Goal: Communication & Community: Answer question/provide support

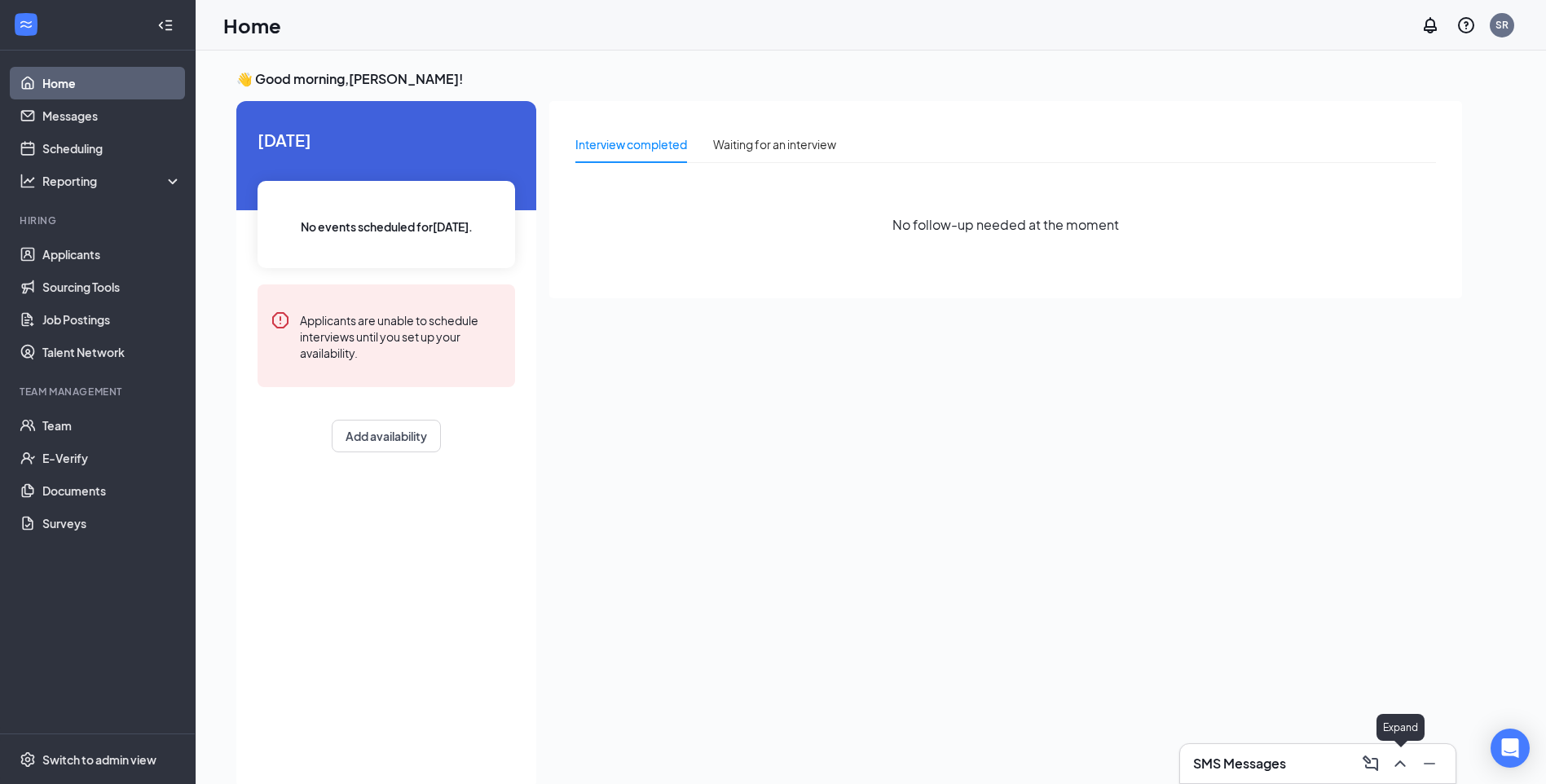
click at [1398, 761] on icon "ChevronUp" at bounding box center [1400, 764] width 20 height 20
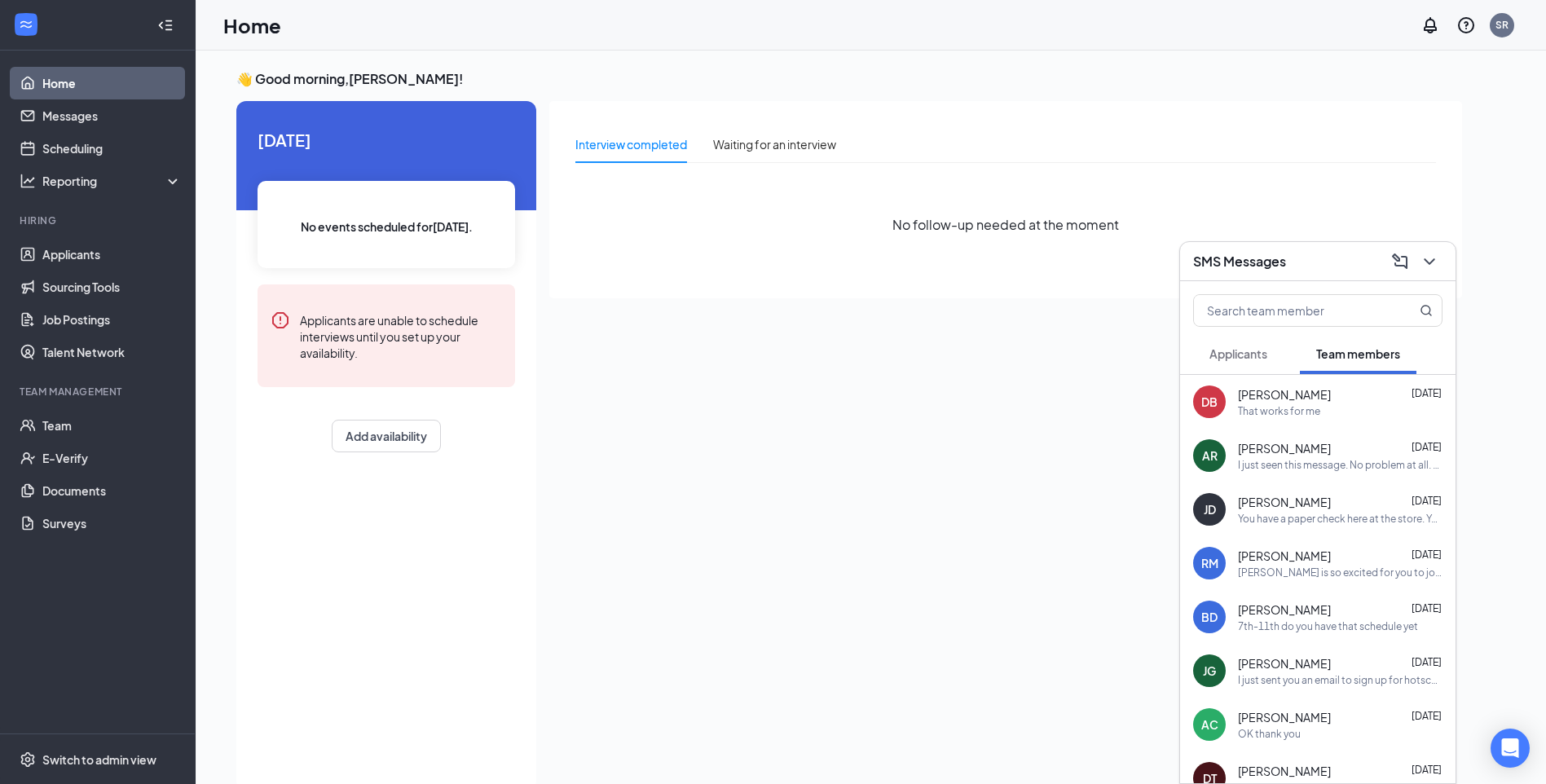
click at [1289, 443] on span "[PERSON_NAME]" at bounding box center [1285, 448] width 93 height 16
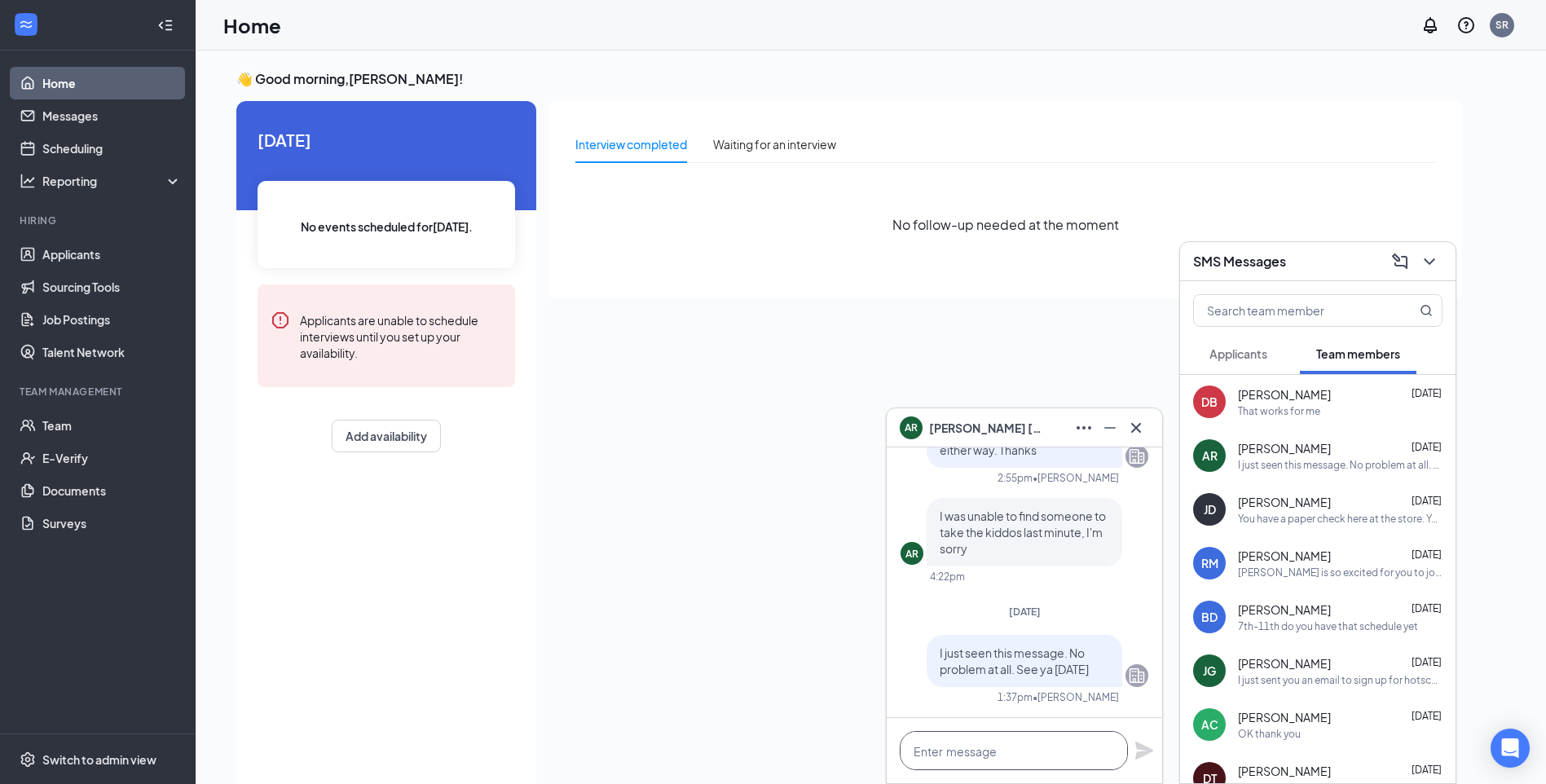
click at [947, 747] on textarea at bounding box center [1013, 751] width 228 height 39
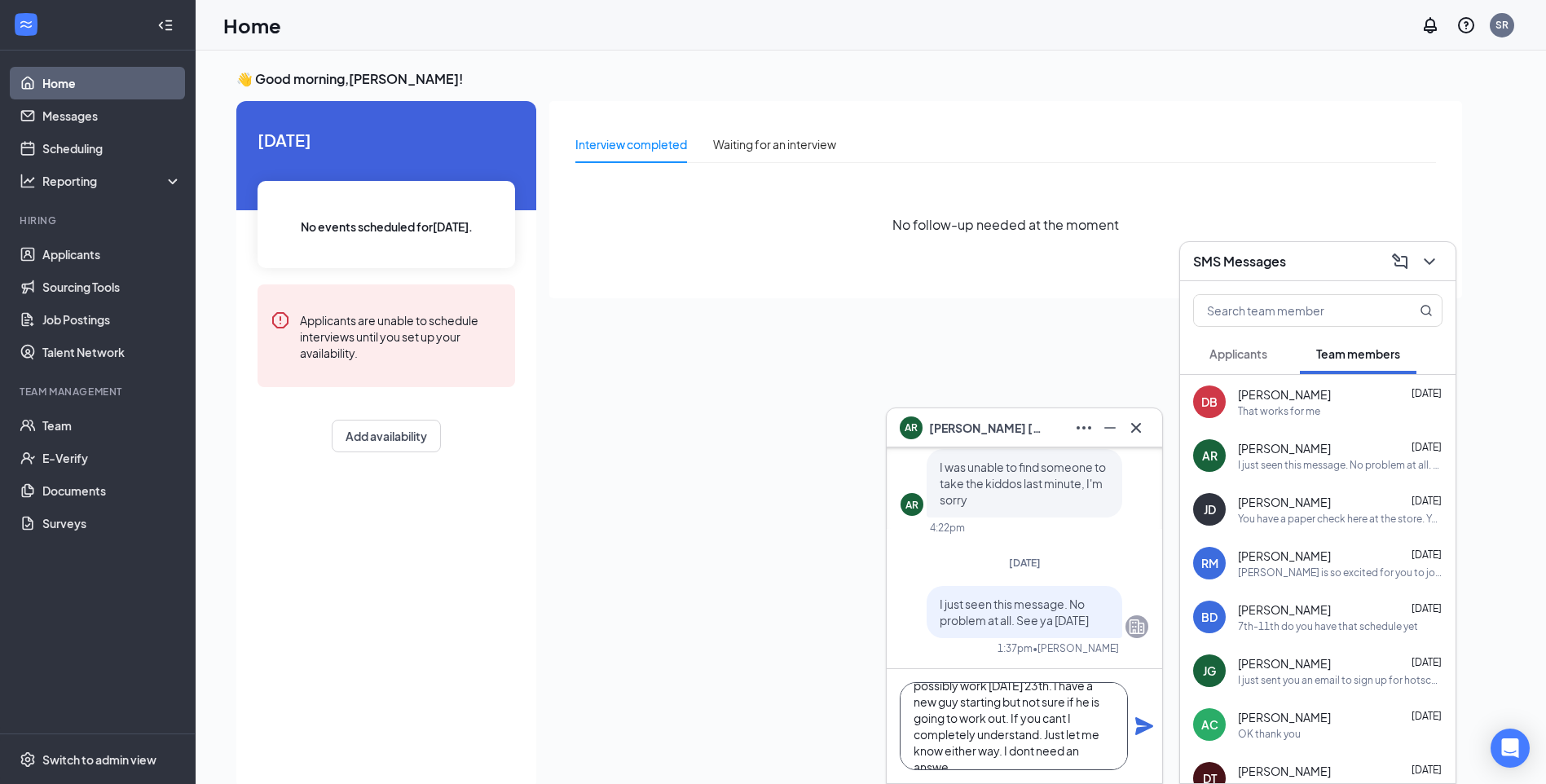
scroll to position [50, 0]
type textarea "Hey wanting to see if you could possibly work [DATE] 23th. I have a new guy sta…"
click at [1144, 731] on icon "Plane" at bounding box center [1144, 726] width 18 height 18
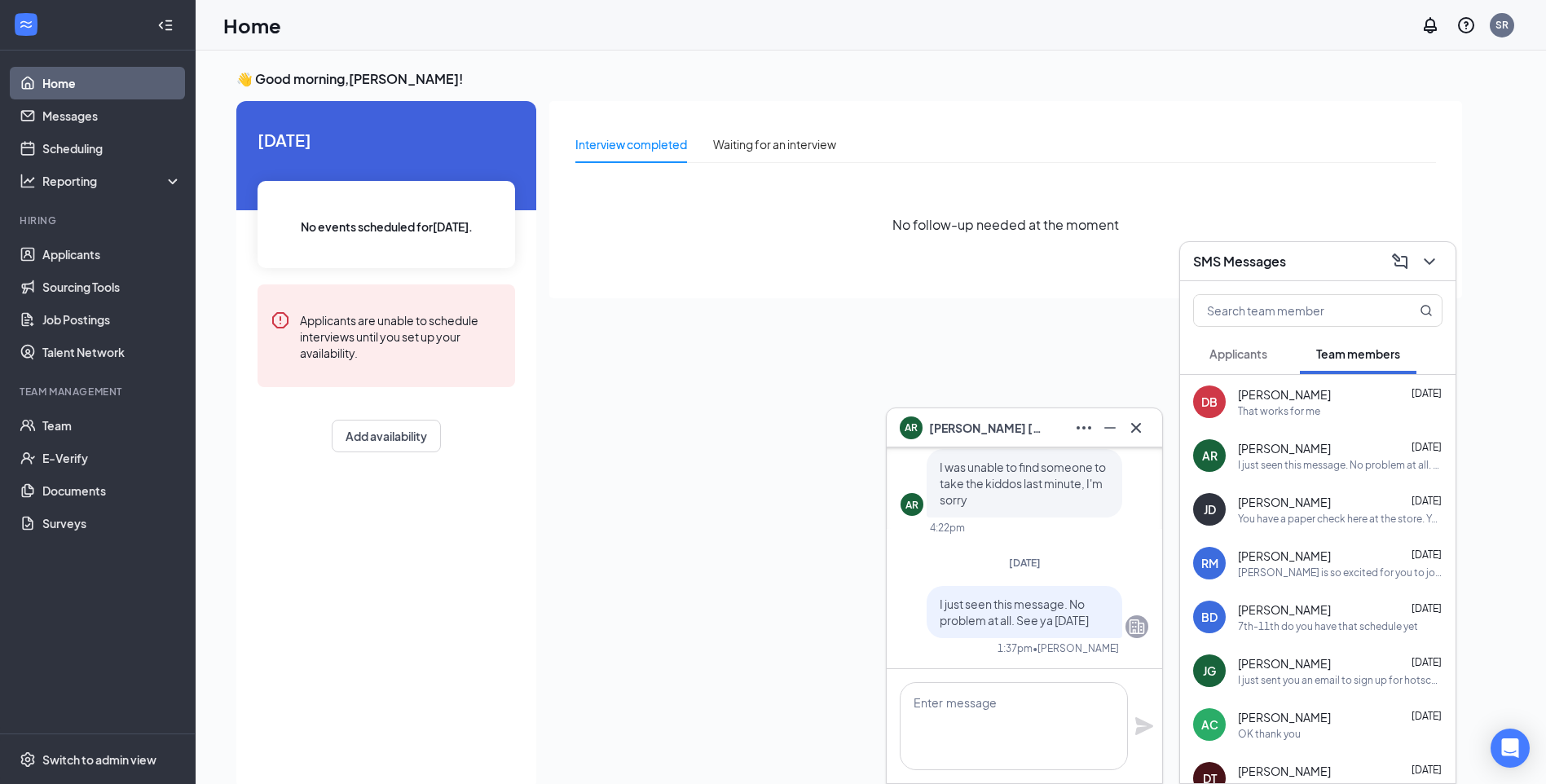
scroll to position [0, 0]
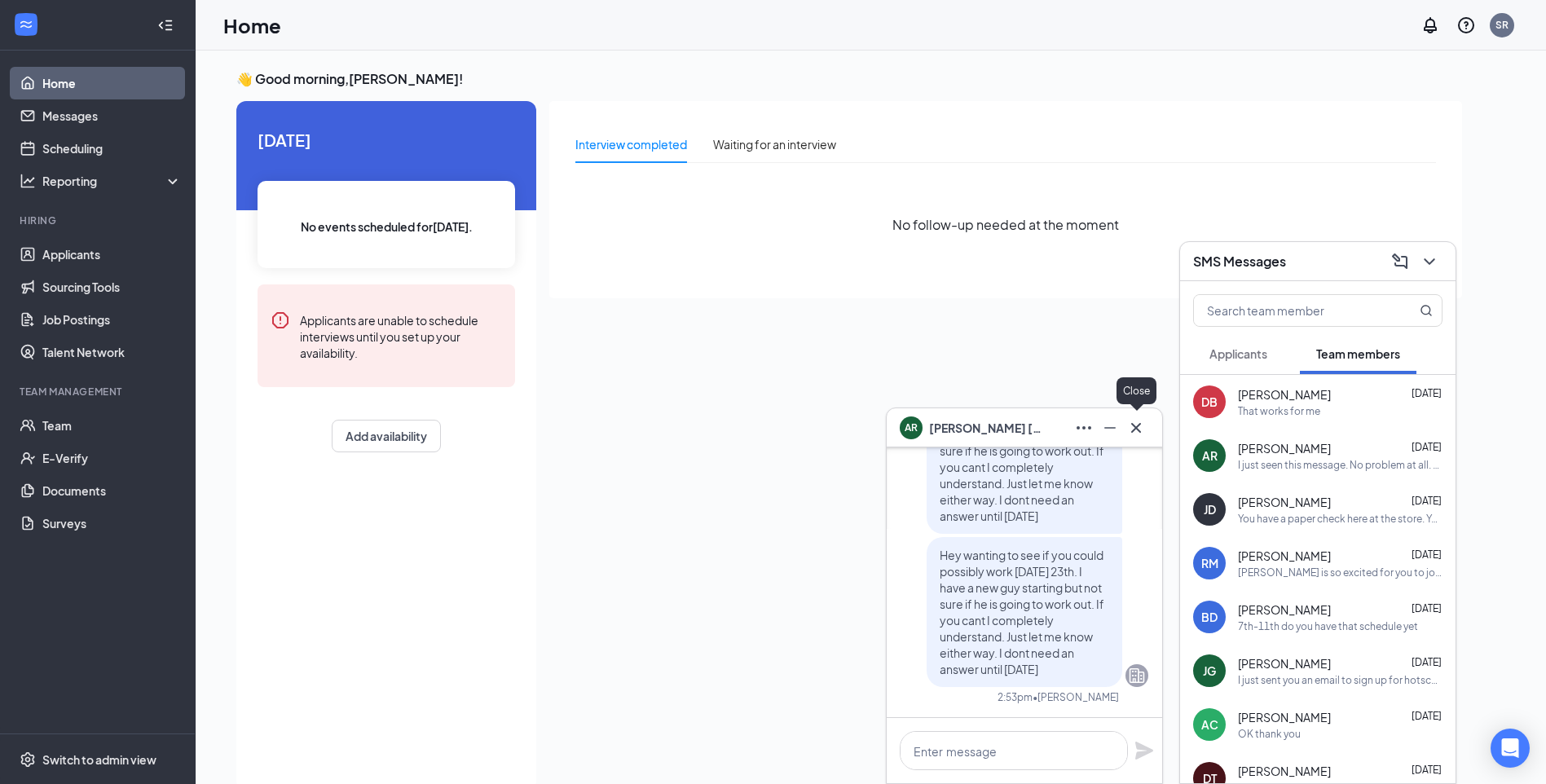
click at [1134, 429] on icon "Cross" at bounding box center [1136, 427] width 10 height 10
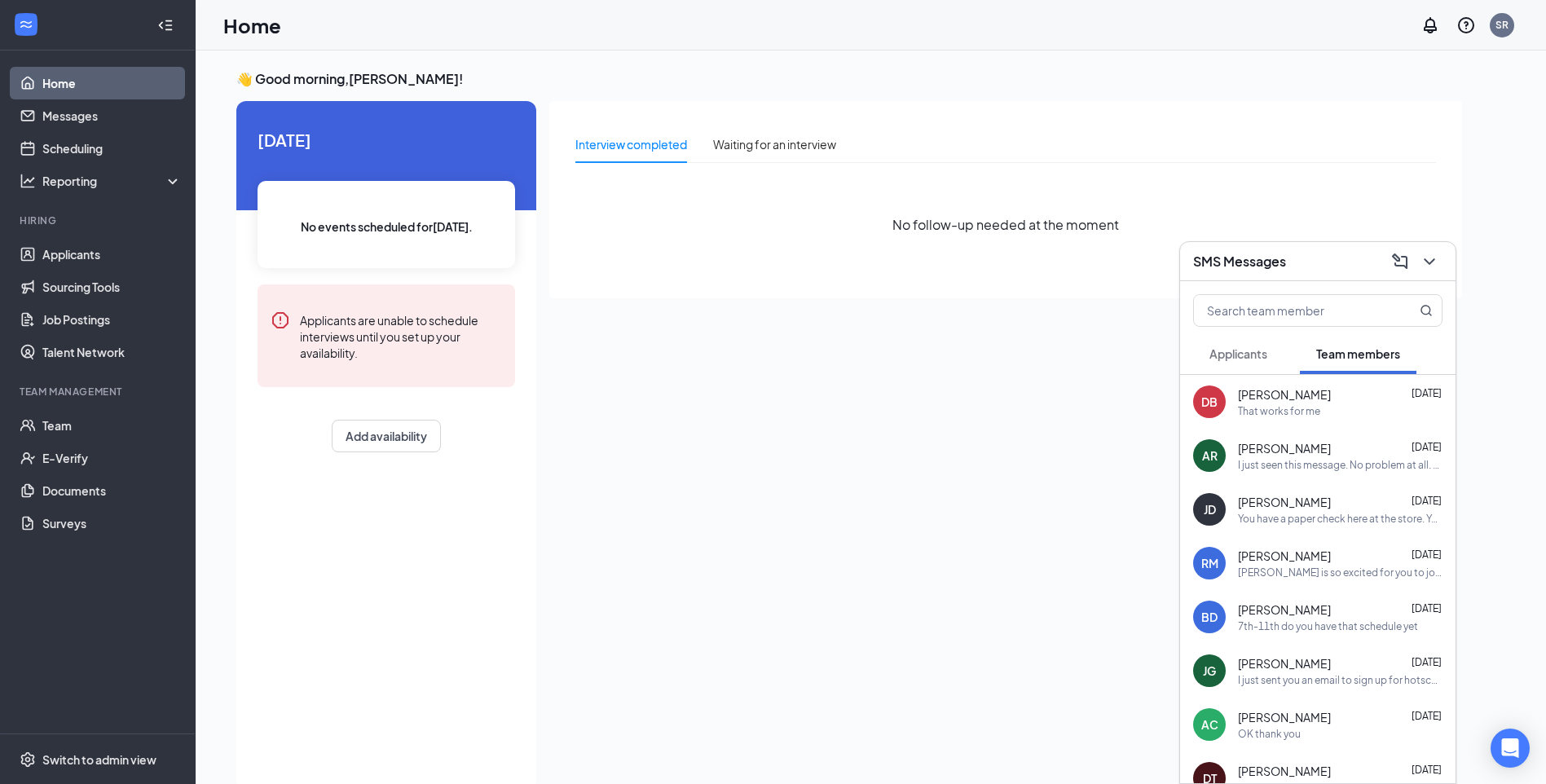
click at [1134, 429] on div "Interview completed Waiting for an interview No follow-up needed at the moment" at bounding box center [1005, 441] width 912 height 679
click at [1374, 269] on div "SMS Messages" at bounding box center [1317, 261] width 249 height 25
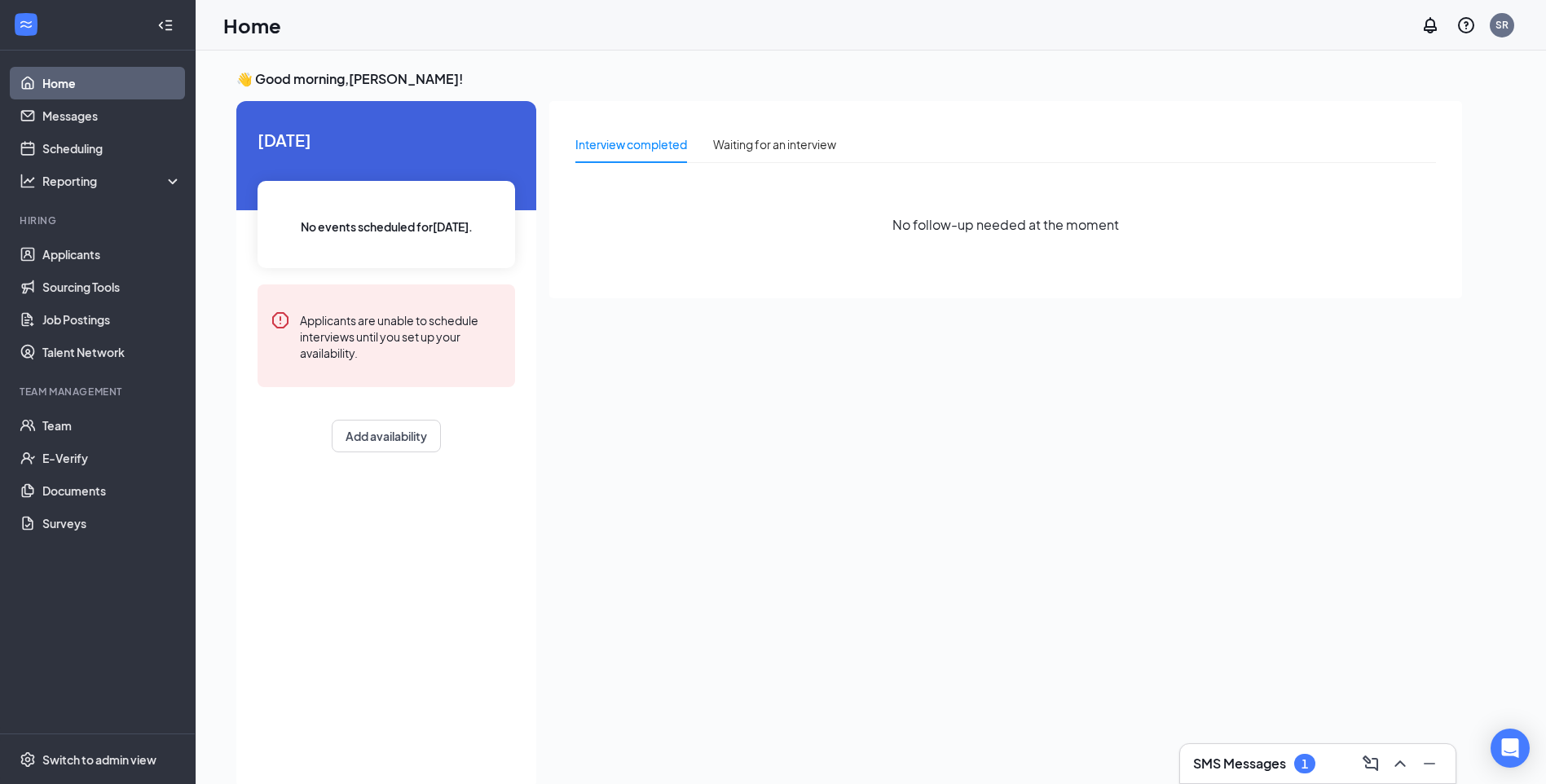
click at [1337, 765] on div "SMS Messages 1" at bounding box center [1317, 764] width 249 height 26
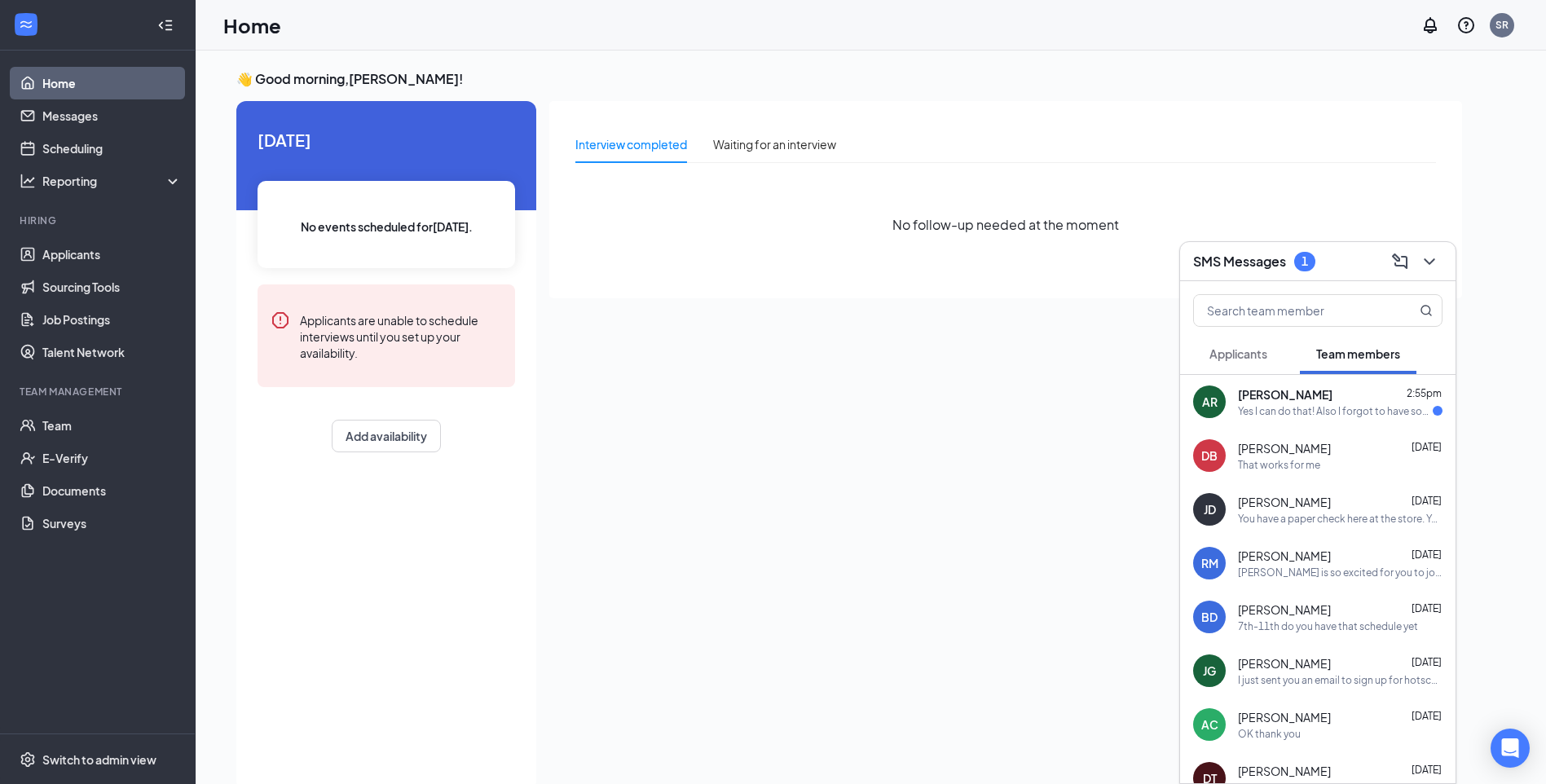
click at [1272, 413] on div "Yes I can do that! Also I forgot to have someone show me how to request. But I …" at bounding box center [1335, 411] width 194 height 14
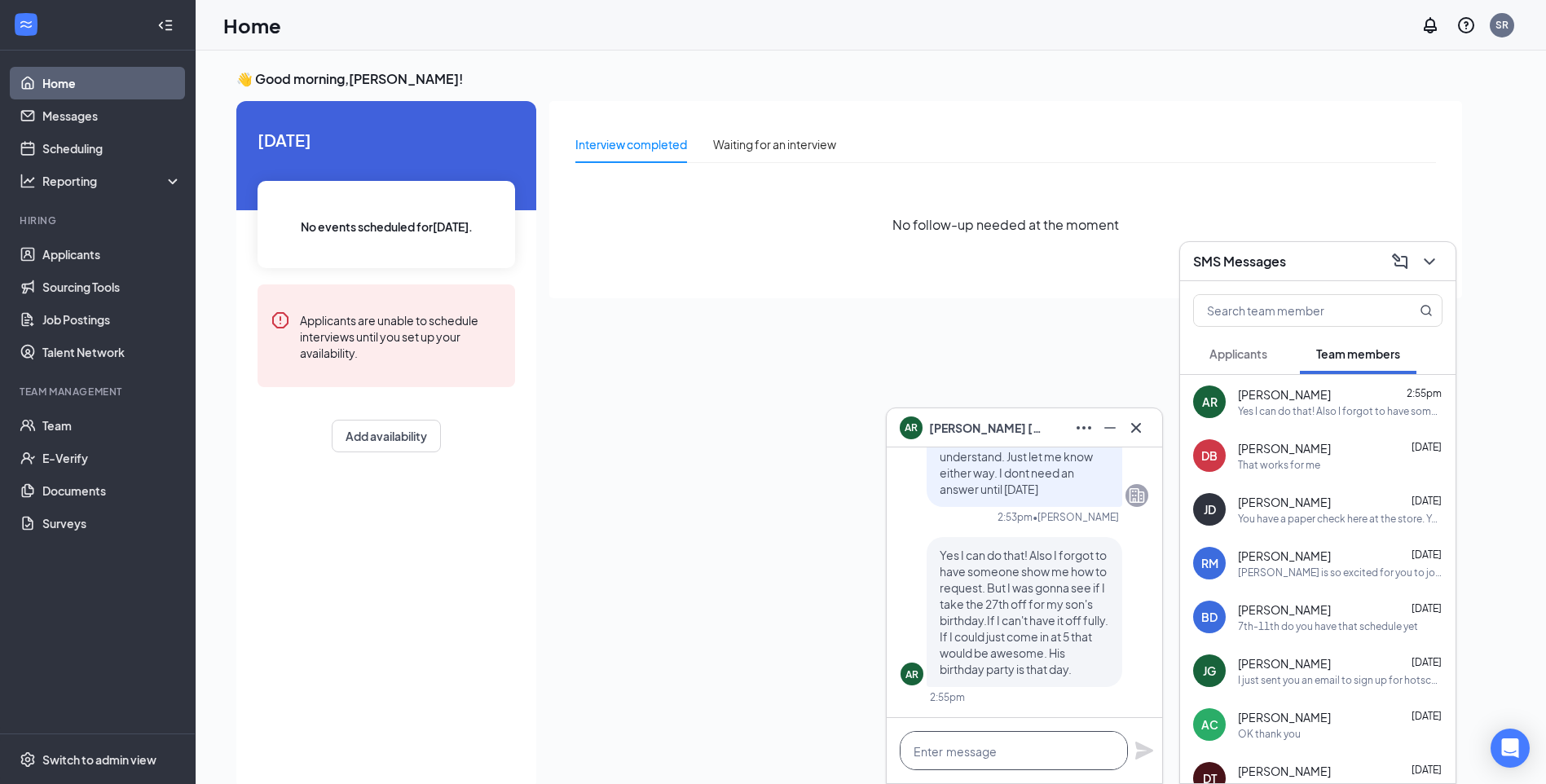
click at [982, 748] on textarea at bounding box center [1013, 751] width 228 height 39
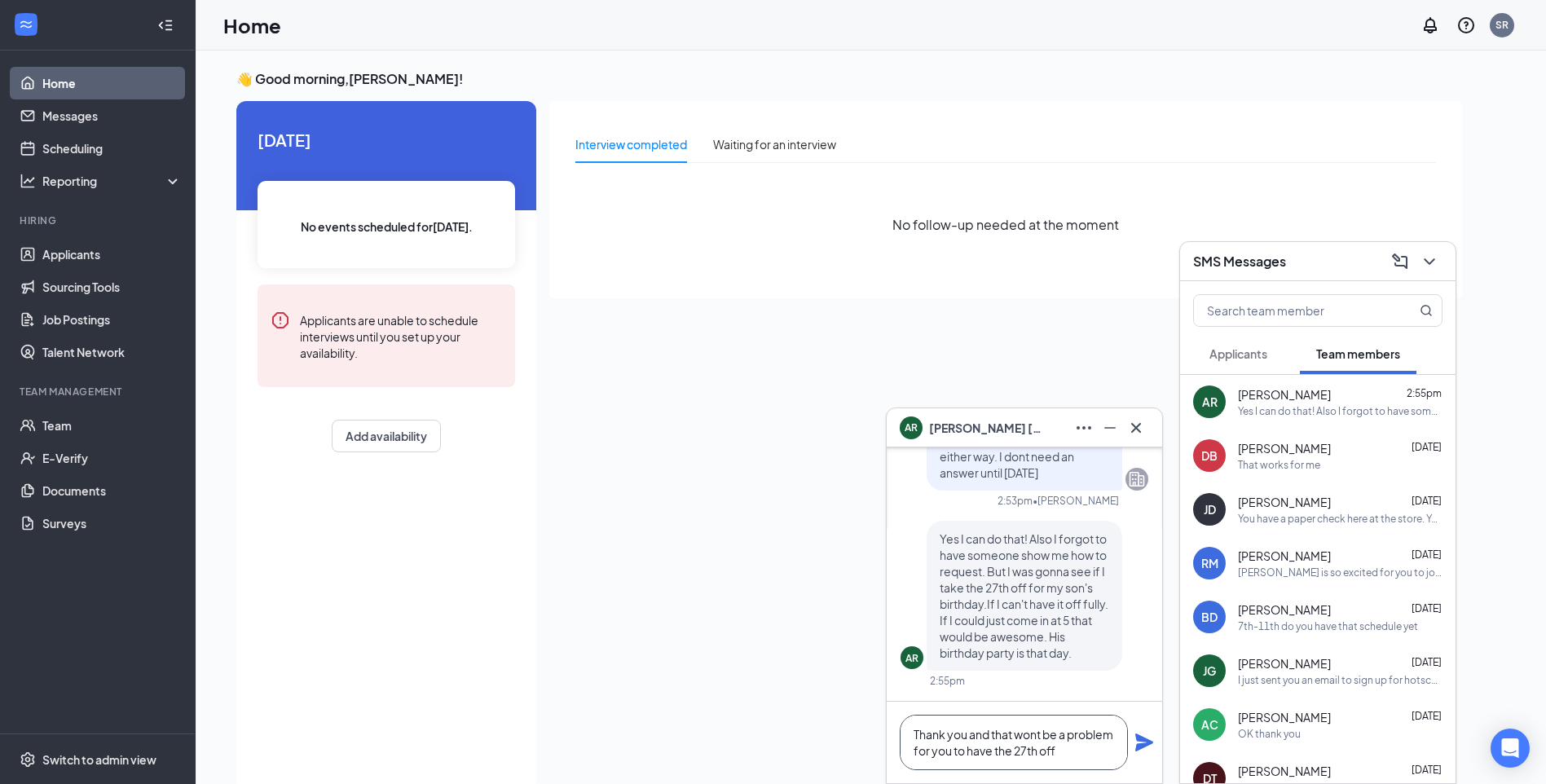
type textarea "Thank you and that wont be a problem for you to have the 27th off"
click at [1146, 746] on icon "Plane" at bounding box center [1144, 742] width 18 height 18
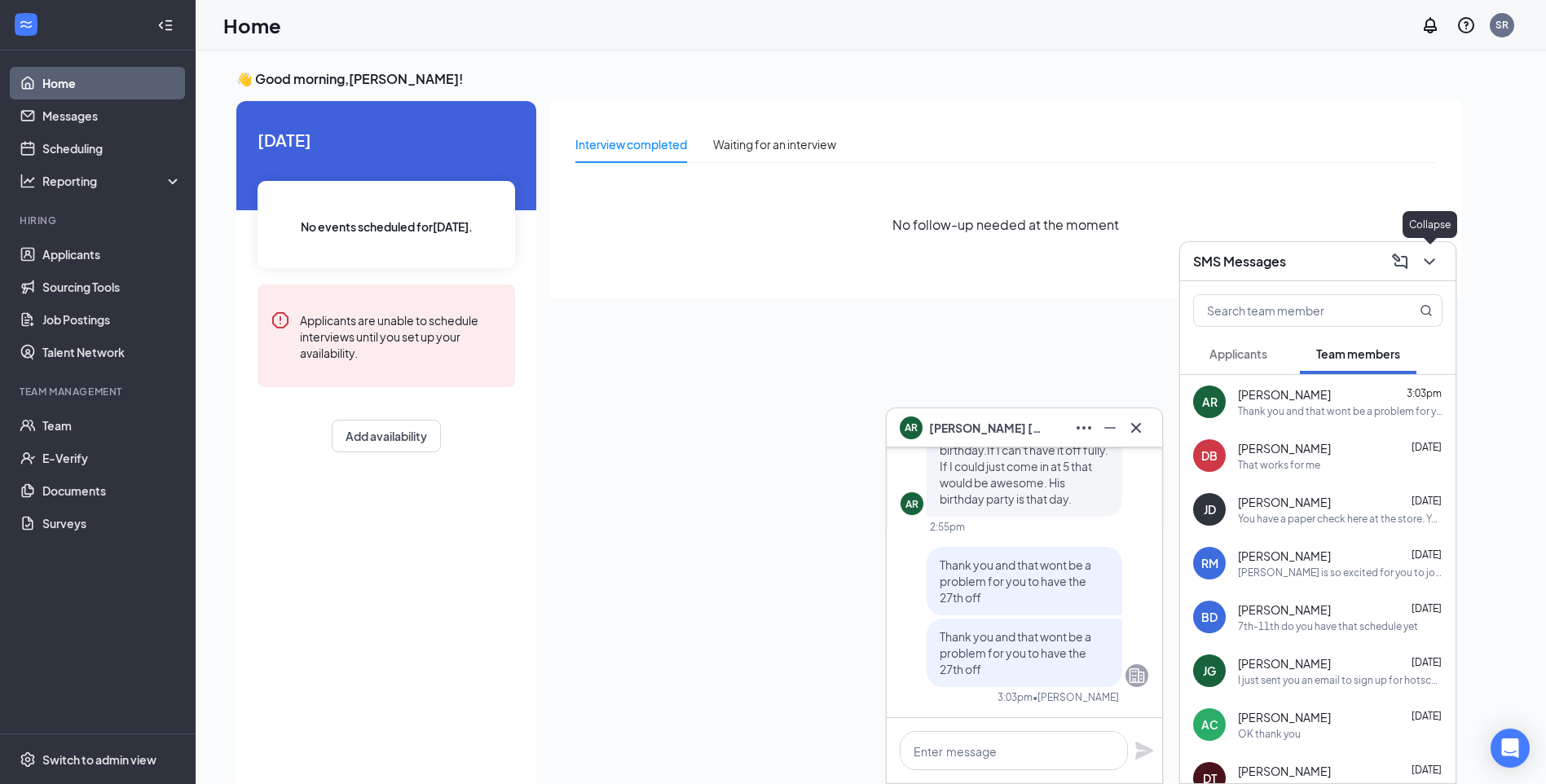
click at [1434, 252] on icon "ChevronDown" at bounding box center [1429, 261] width 20 height 20
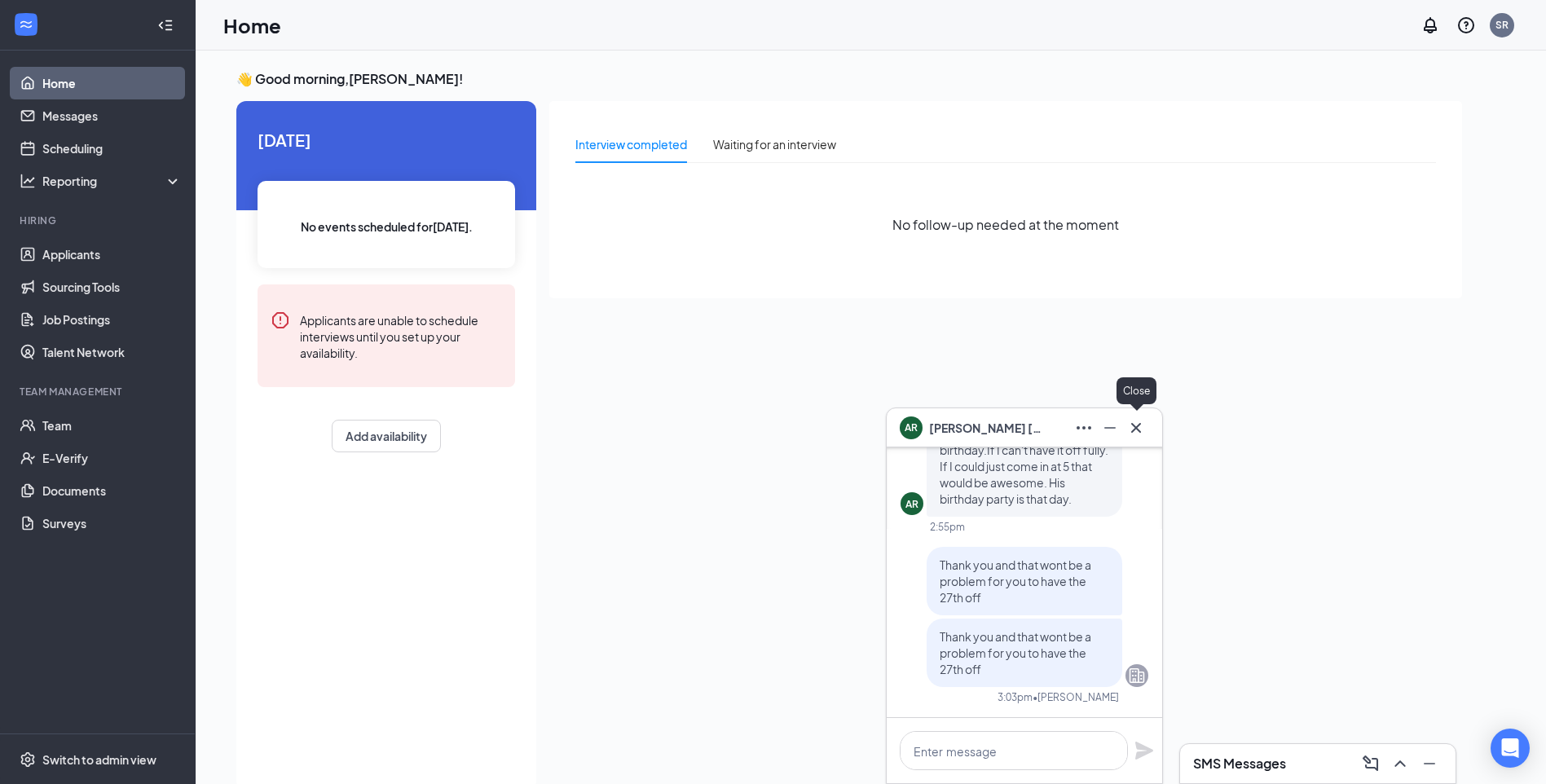
click at [1135, 425] on icon "Cross" at bounding box center [1136, 428] width 20 height 20
